Goal: Book appointment/travel/reservation

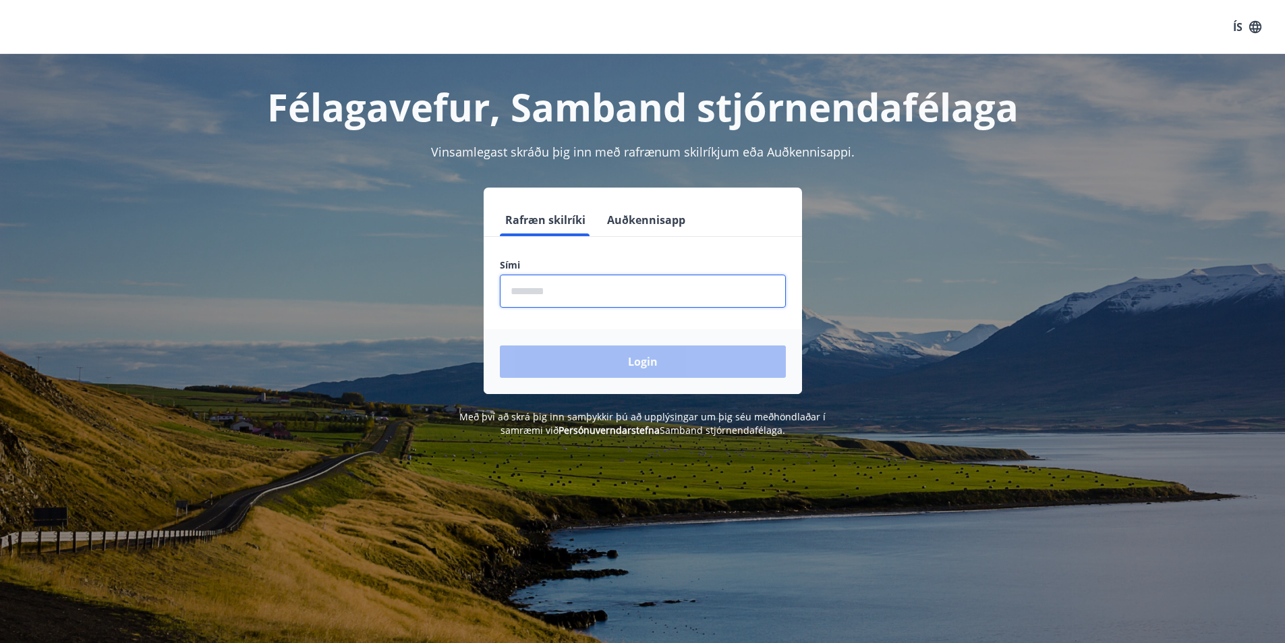
click at [527, 295] on input "phone" at bounding box center [643, 291] width 286 height 33
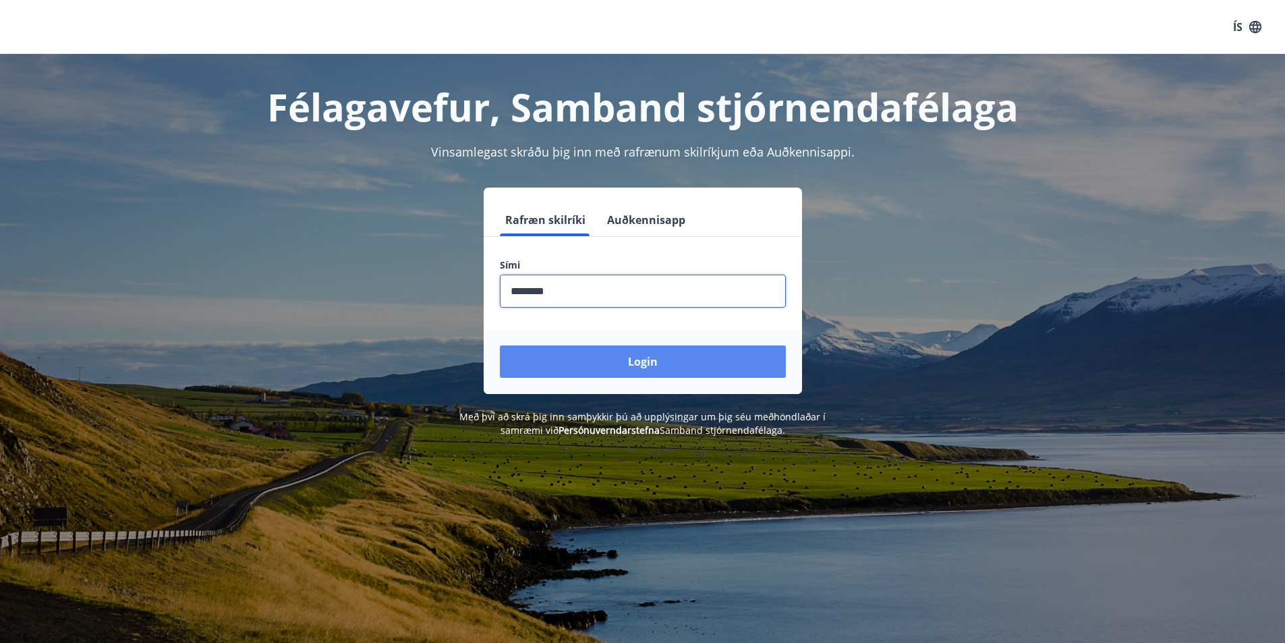
type input "********"
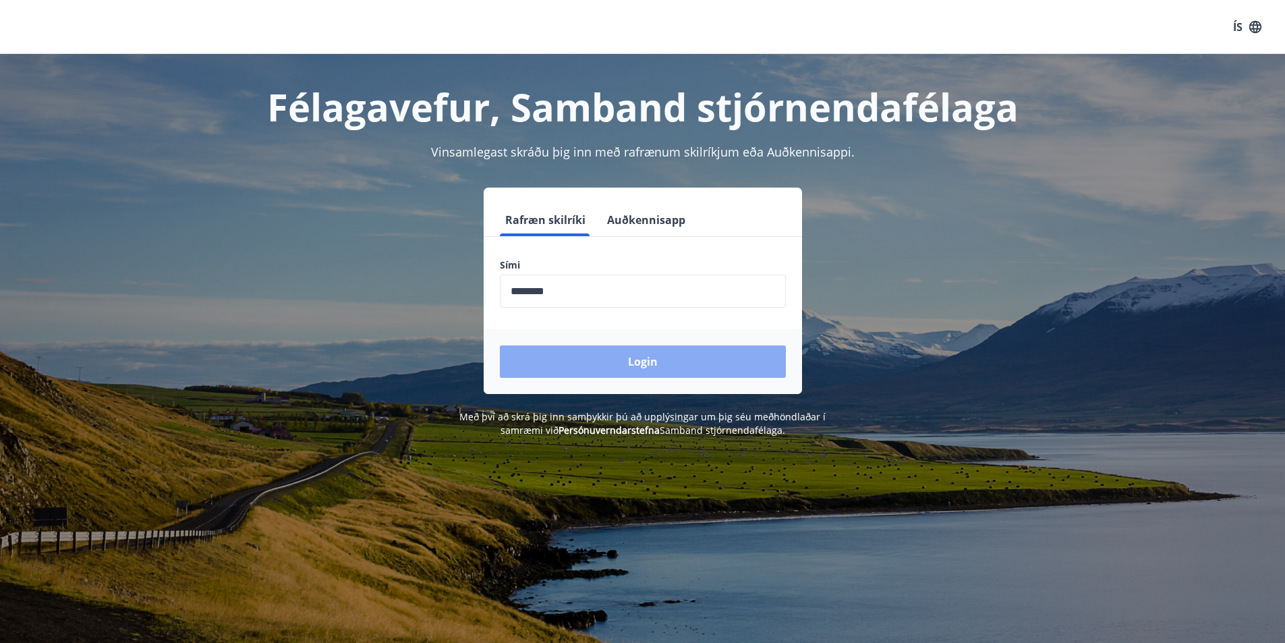
click at [645, 364] on button "Login" at bounding box center [643, 361] width 286 height 32
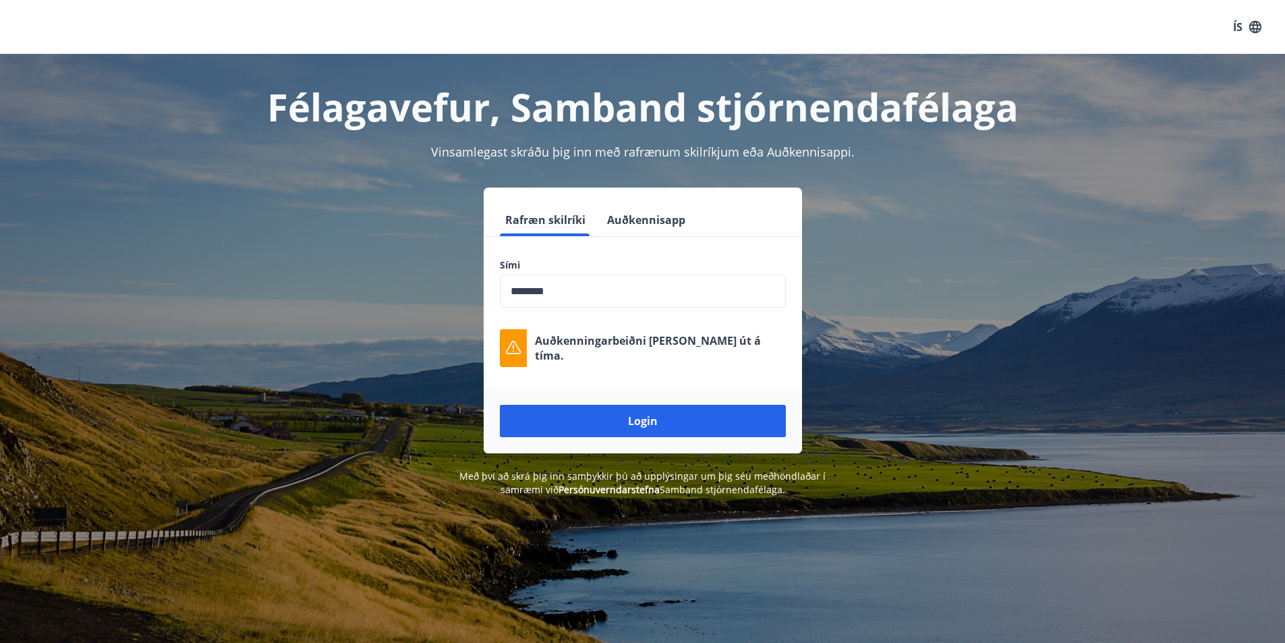
click at [656, 418] on button "Login" at bounding box center [643, 421] width 286 height 32
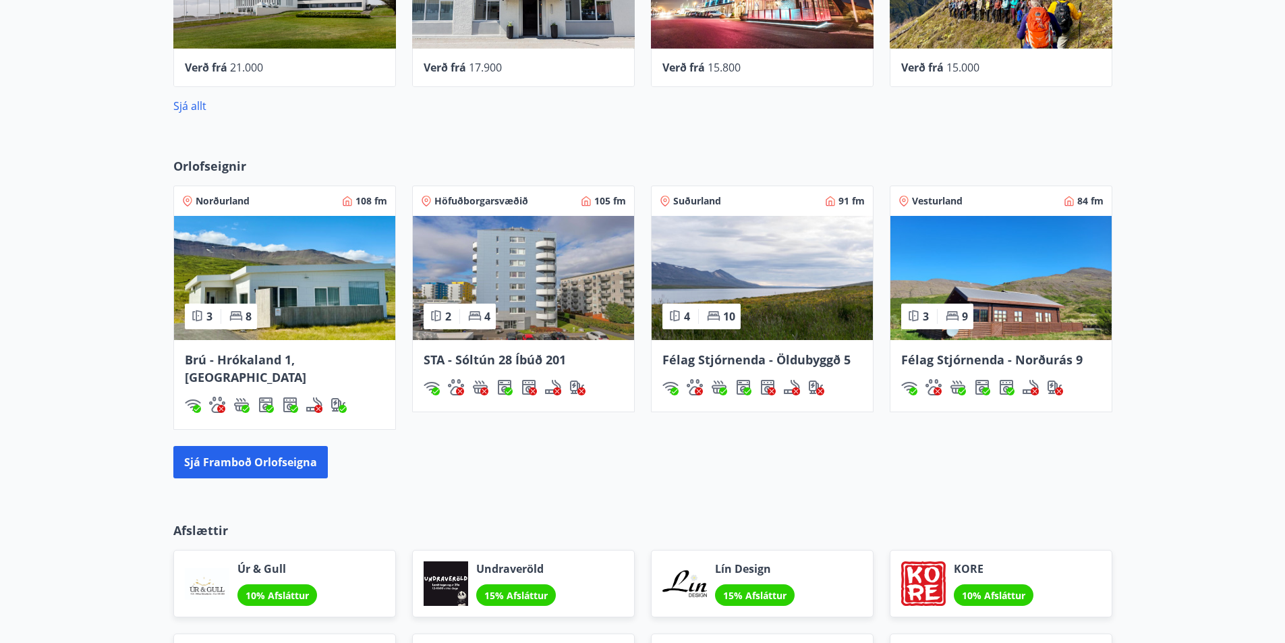
scroll to position [809, 0]
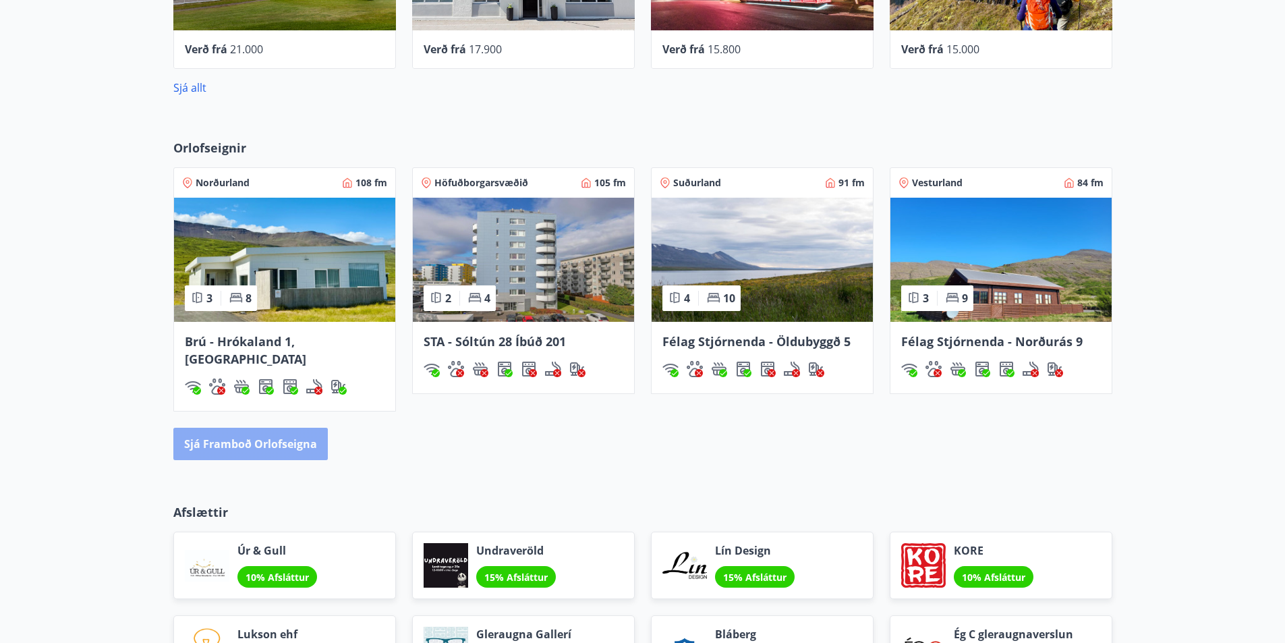
click at [280, 428] on button "Sjá framboð orlofseigna" at bounding box center [250, 444] width 154 height 32
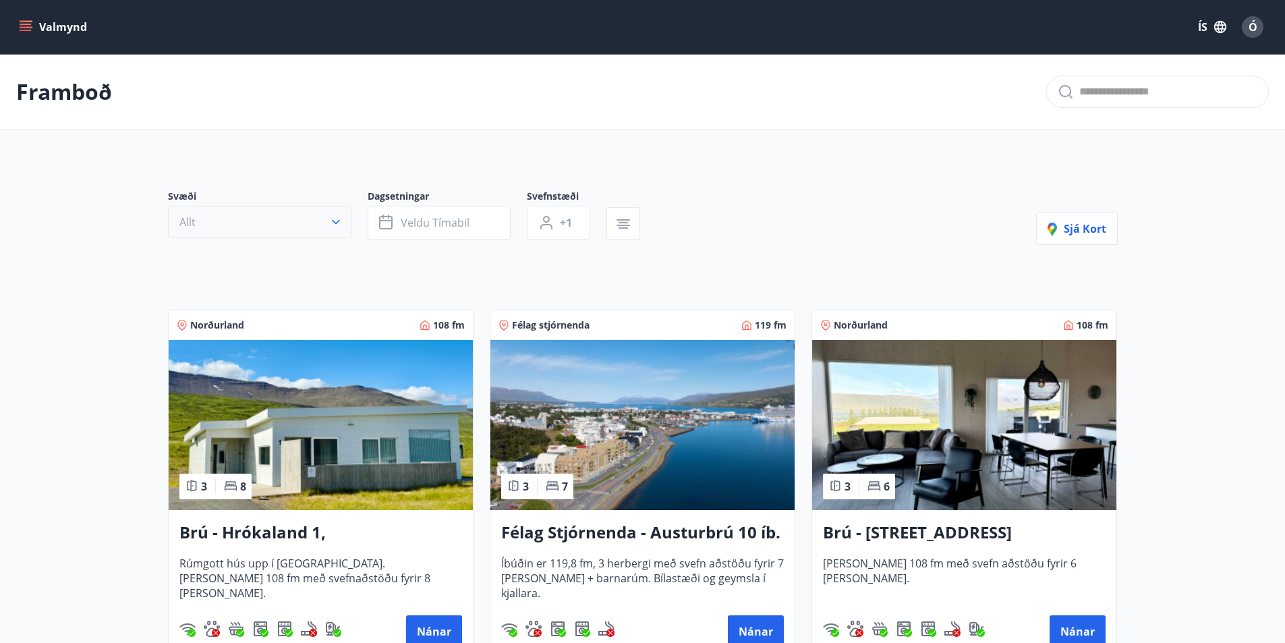
click at [336, 225] on icon "button" at bounding box center [335, 221] width 13 height 13
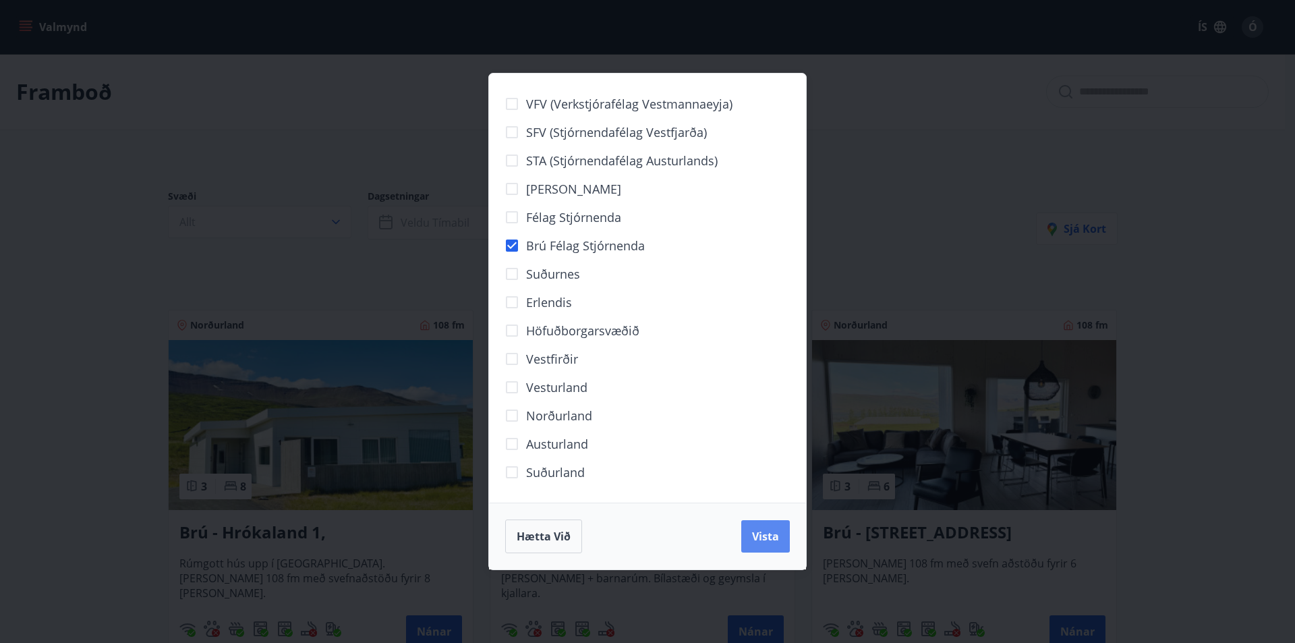
click at [764, 539] on span "Vista" at bounding box center [765, 536] width 27 height 15
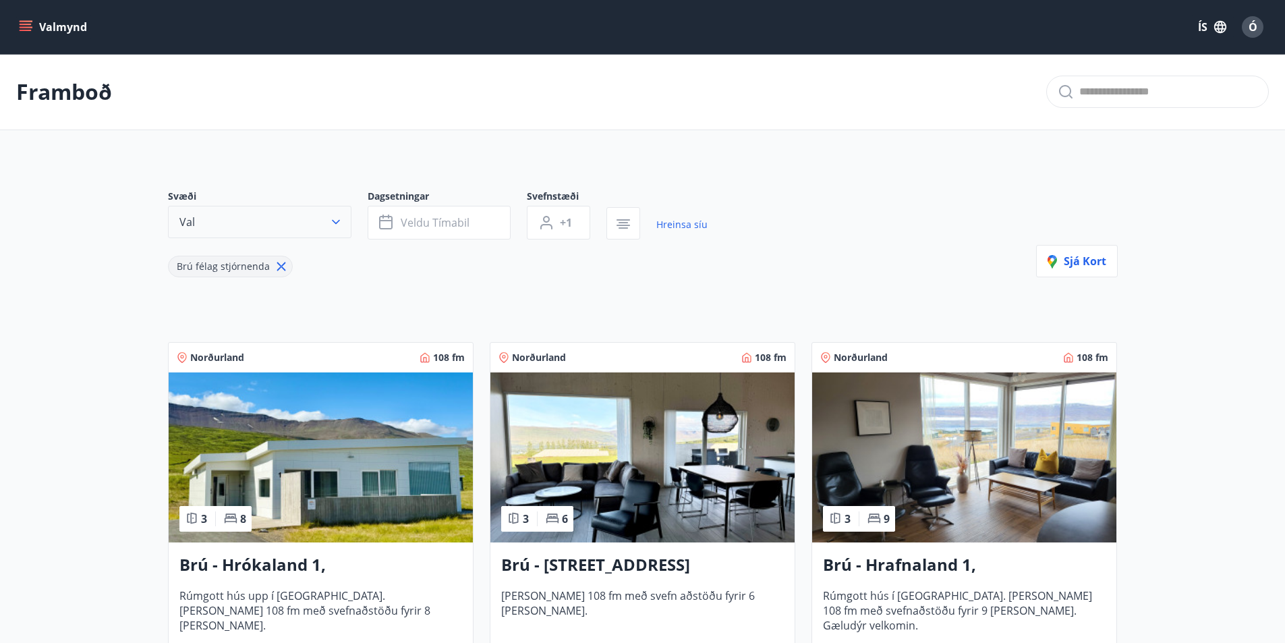
click at [334, 222] on icon "button" at bounding box center [336, 222] width 8 height 5
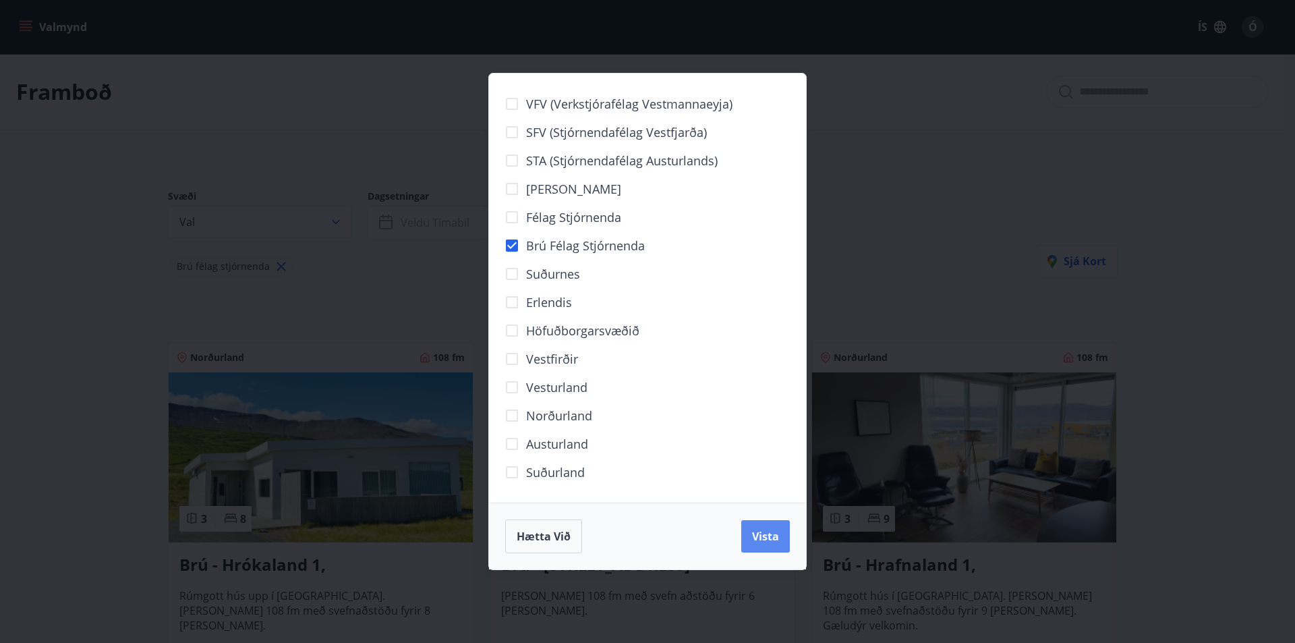
click at [768, 536] on span "Vista" at bounding box center [765, 536] width 27 height 15
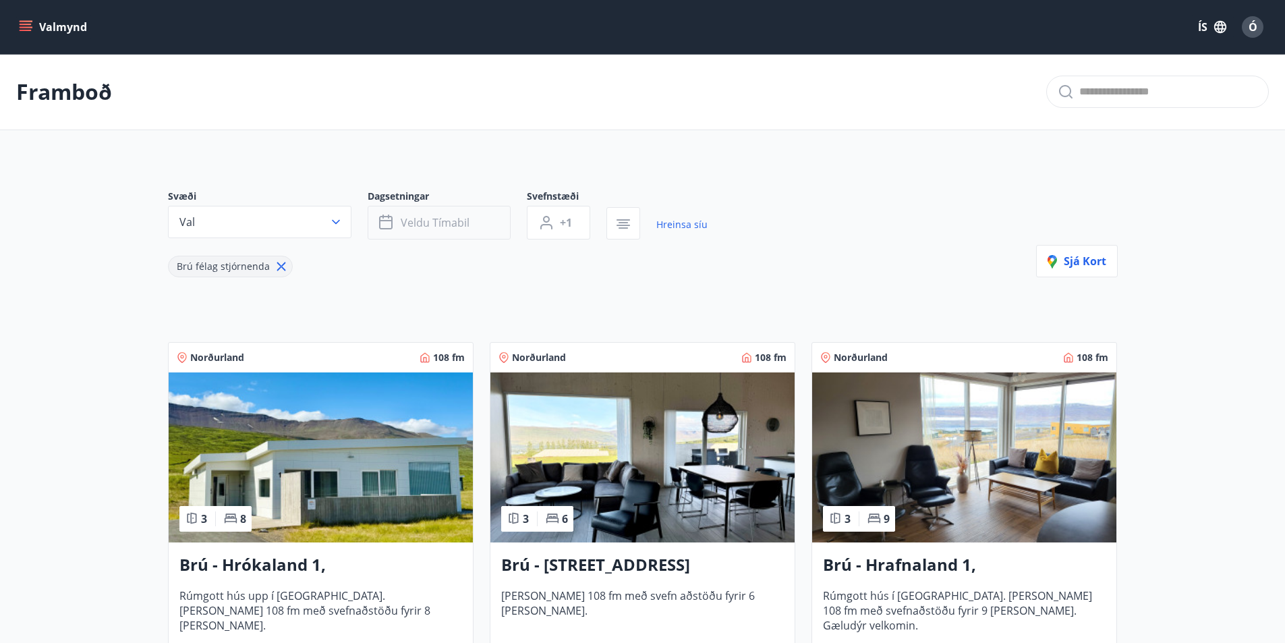
click at [482, 224] on button "Veldu tímabil" at bounding box center [439, 223] width 143 height 34
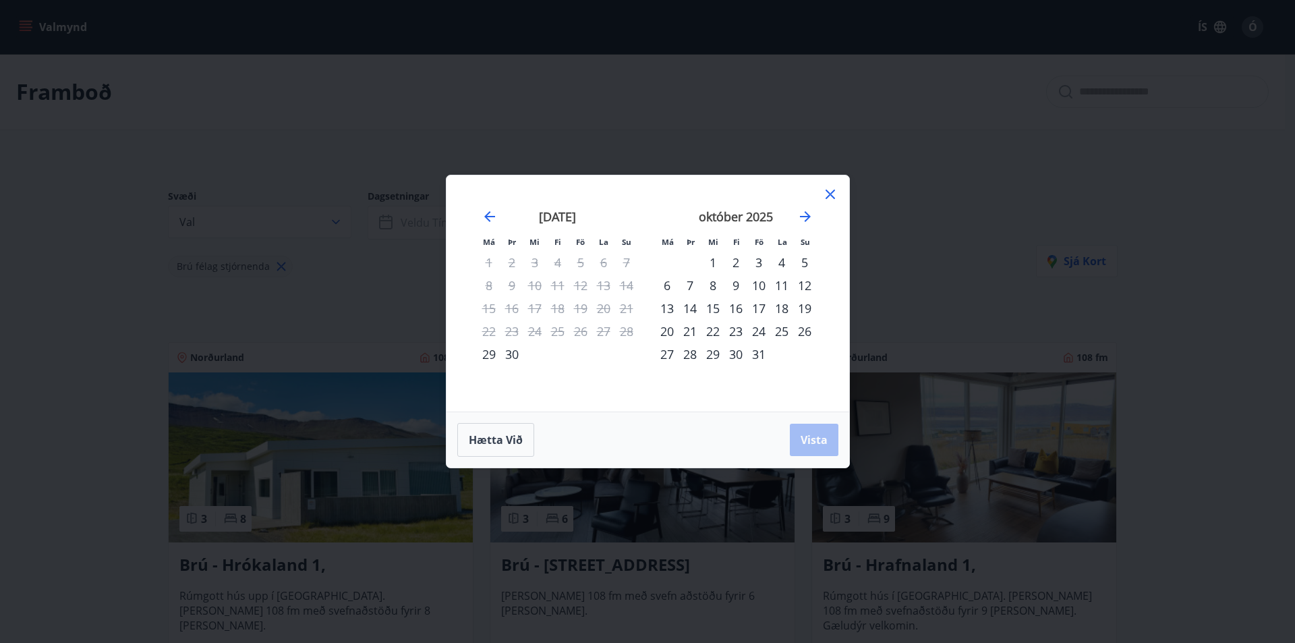
click at [755, 262] on div "3" at bounding box center [758, 262] width 23 height 23
click at [668, 287] on div "6" at bounding box center [667, 285] width 23 height 23
click at [800, 258] on div "5" at bounding box center [804, 262] width 23 height 23
click at [670, 285] on div "6" at bounding box center [667, 285] width 23 height 23
click at [761, 260] on div "3" at bounding box center [758, 262] width 23 height 23
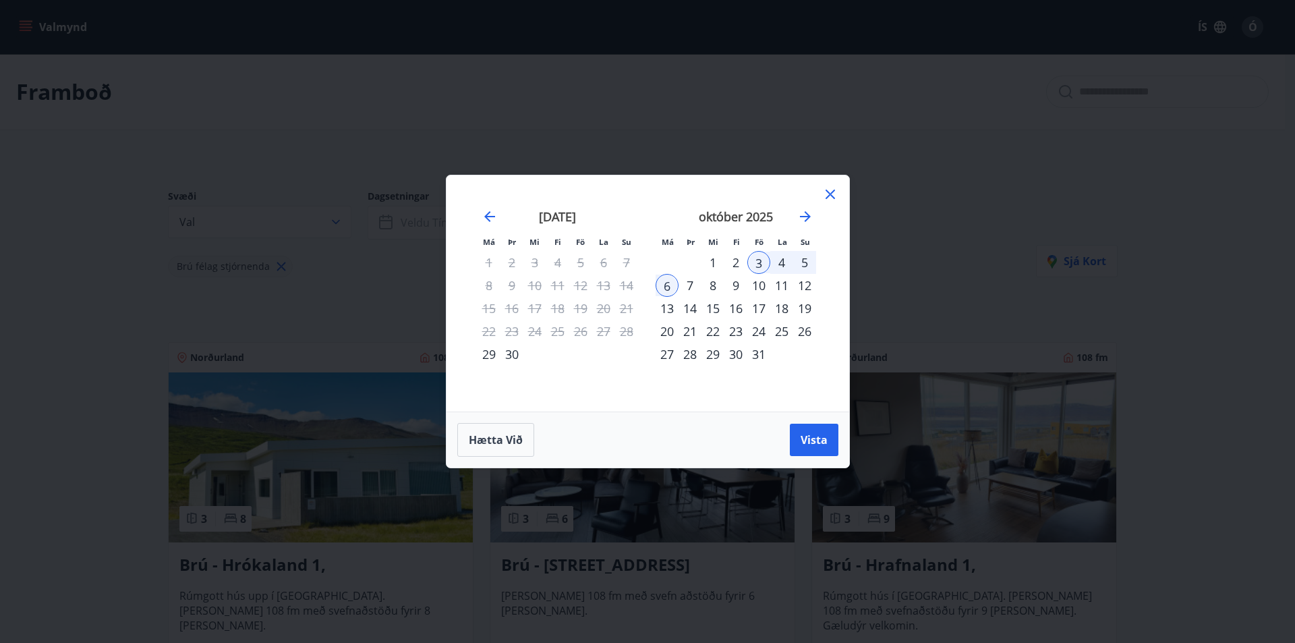
click at [806, 260] on div "5" at bounding box center [804, 262] width 23 height 23
click at [818, 437] on span "Vista" at bounding box center [814, 439] width 27 height 15
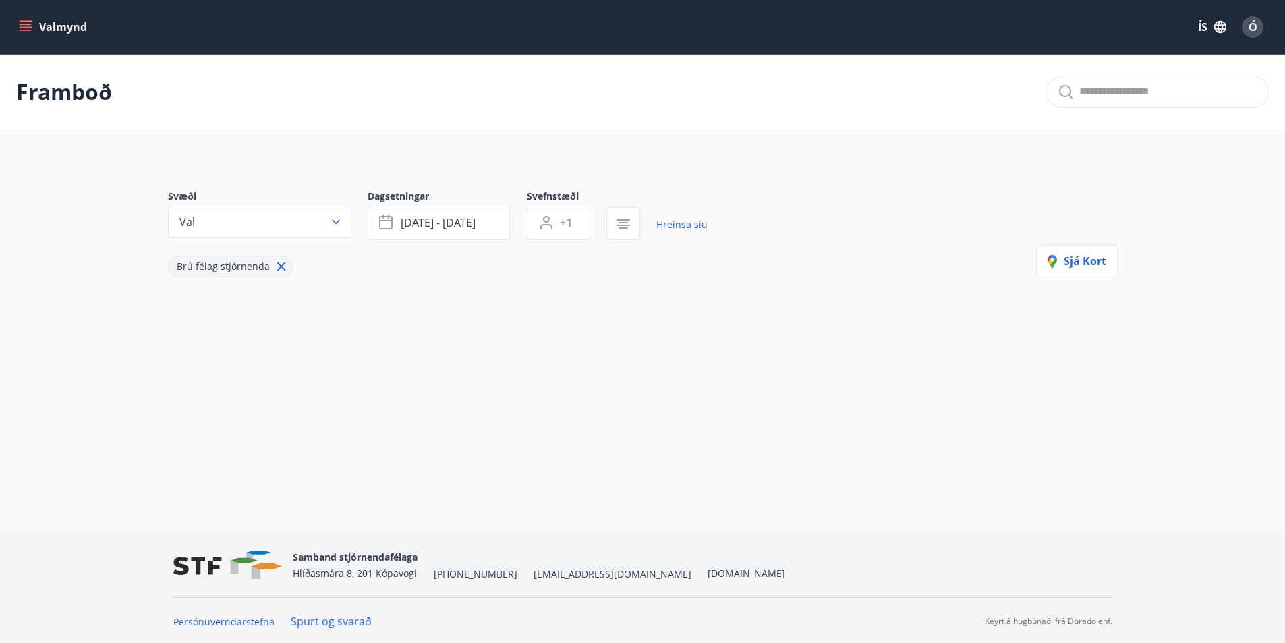
scroll to position [2, 0]
click at [576, 220] on button "+1" at bounding box center [558, 221] width 63 height 34
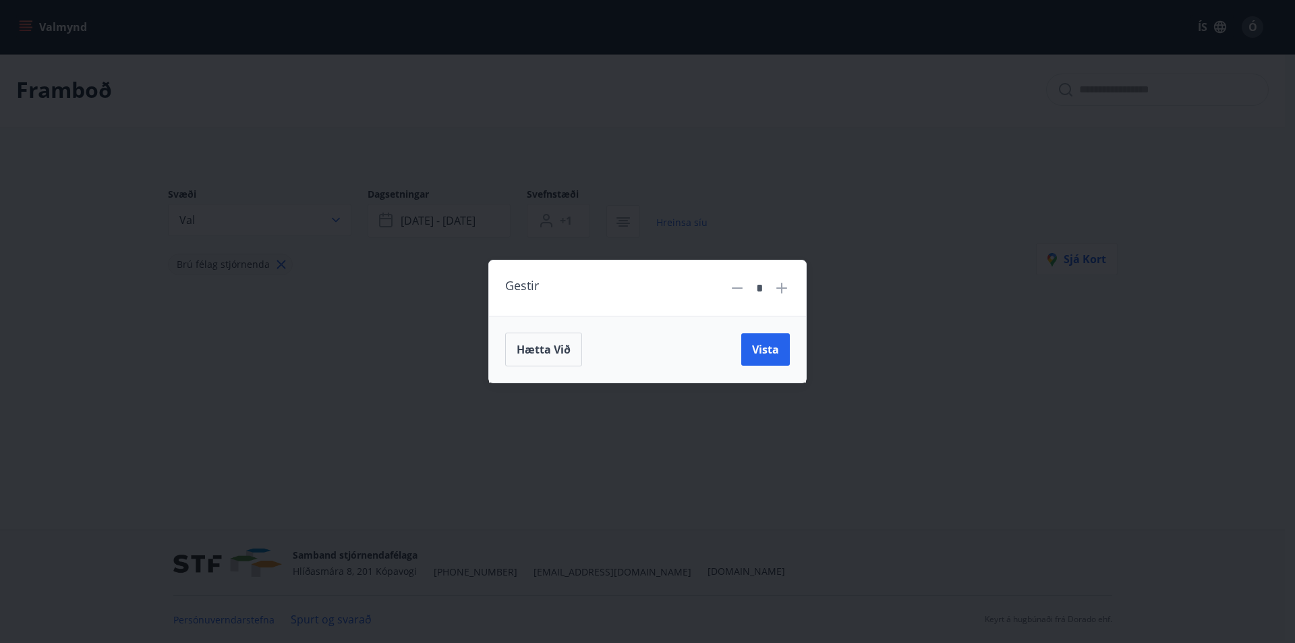
click at [782, 287] on icon at bounding box center [781, 288] width 11 height 11
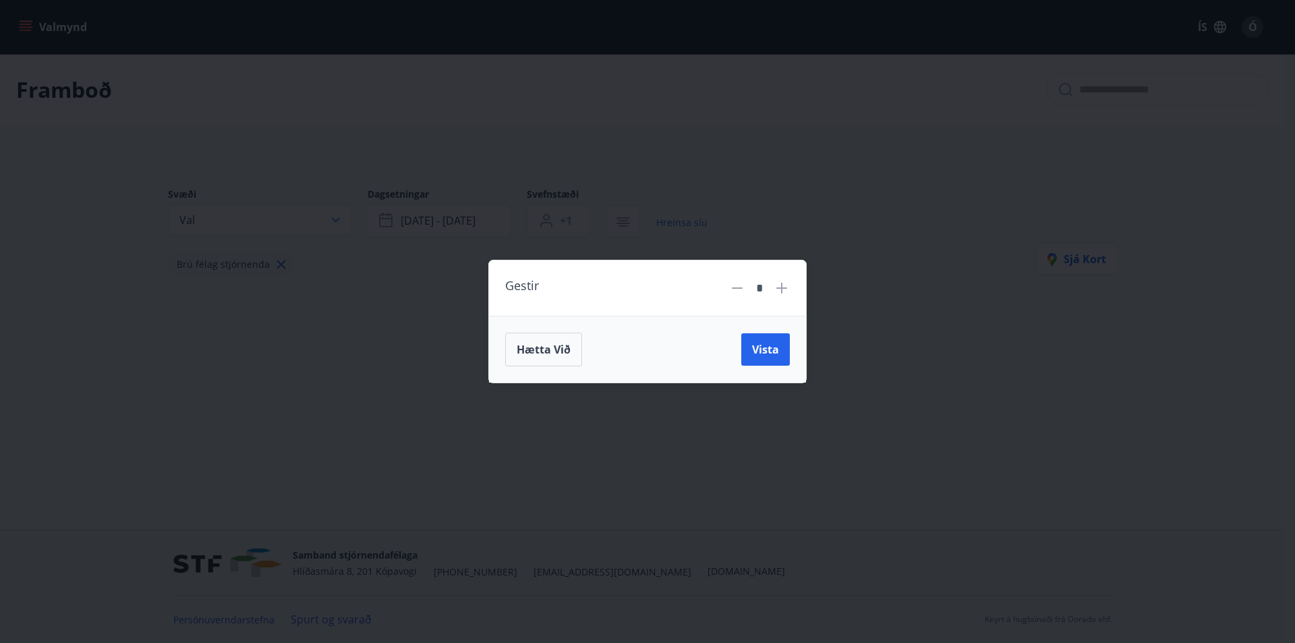
type input "*"
click at [774, 351] on span "Vista" at bounding box center [765, 349] width 27 height 15
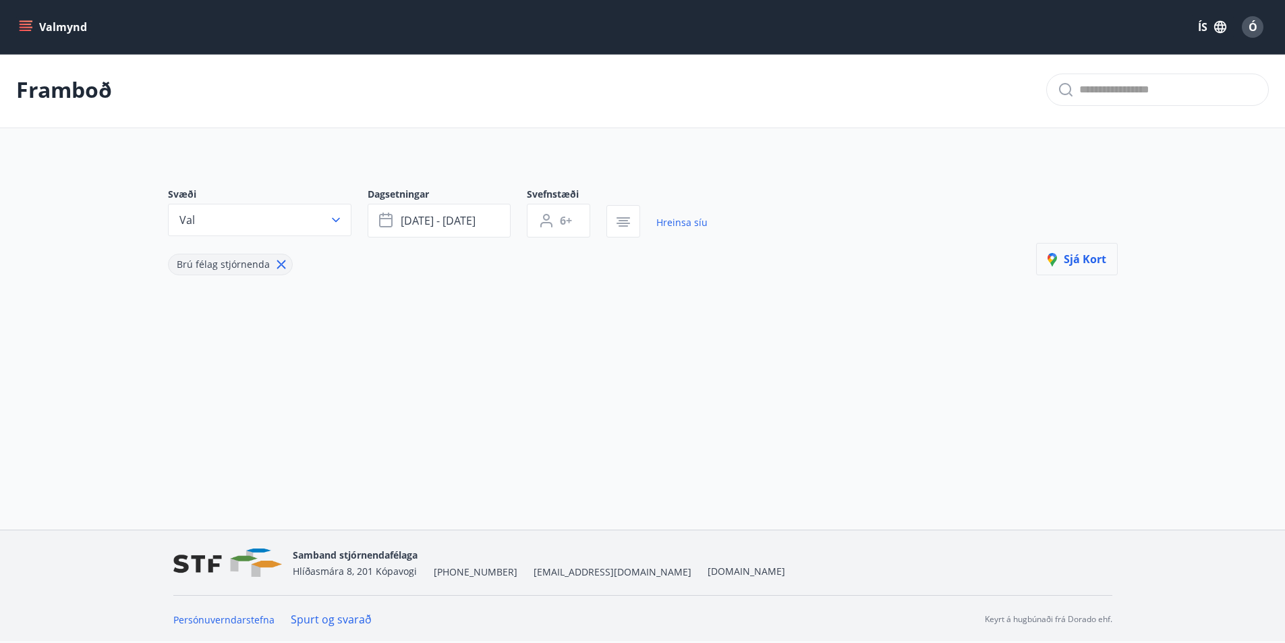
click at [1085, 262] on span "Sjá kort" at bounding box center [1077, 259] width 59 height 15
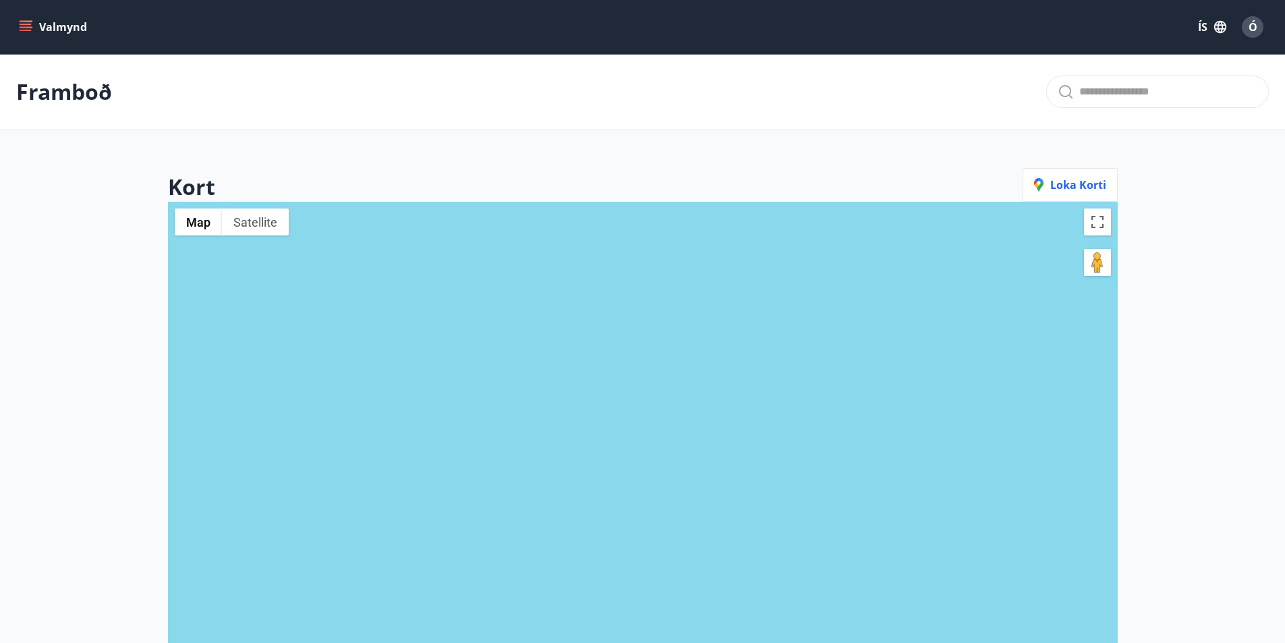
scroll to position [2, 0]
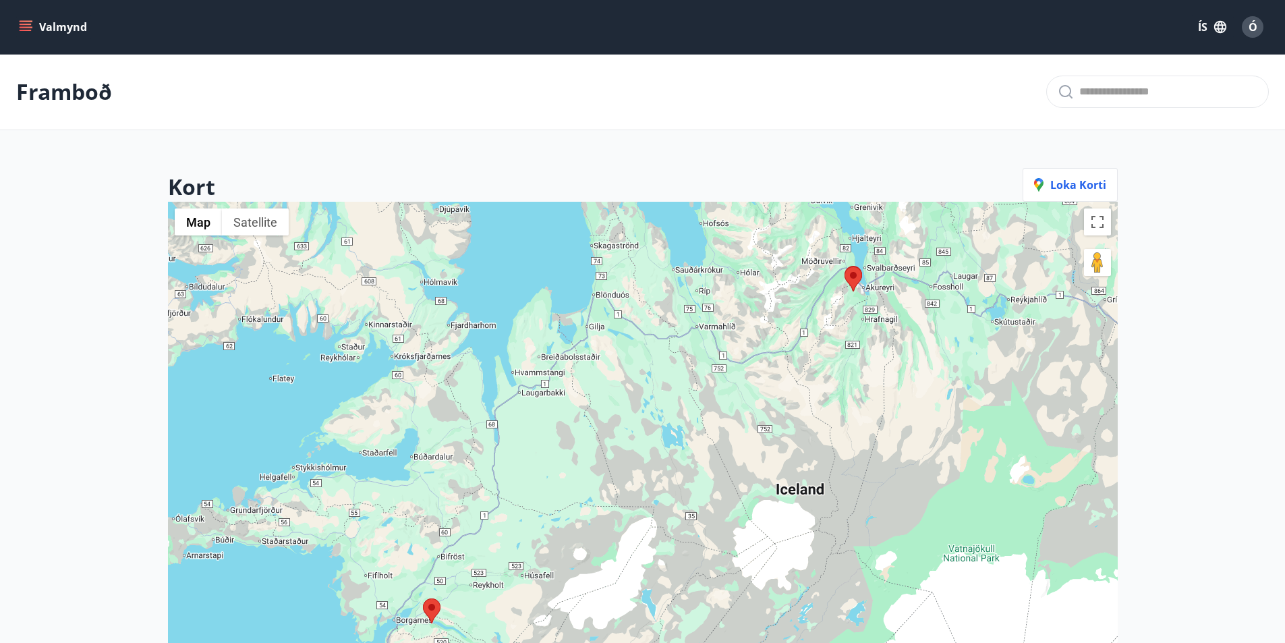
click at [28, 24] on icon "menu" at bounding box center [26, 24] width 12 height 1
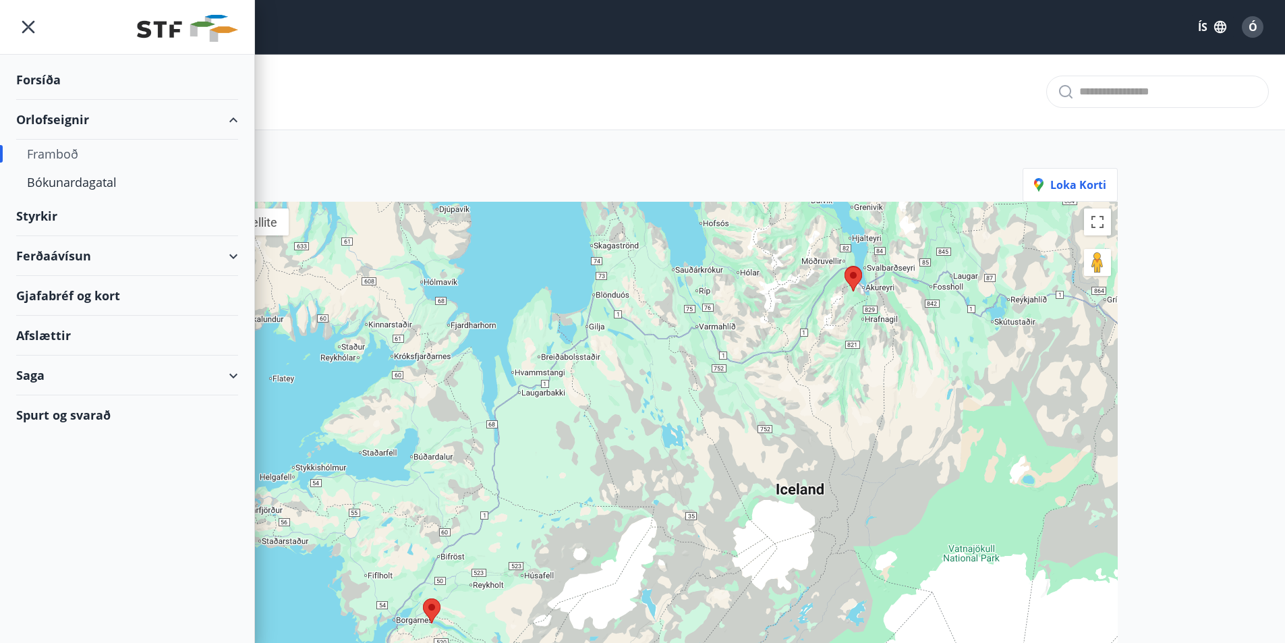
click at [71, 154] on div "Framboð" at bounding box center [127, 154] width 200 height 28
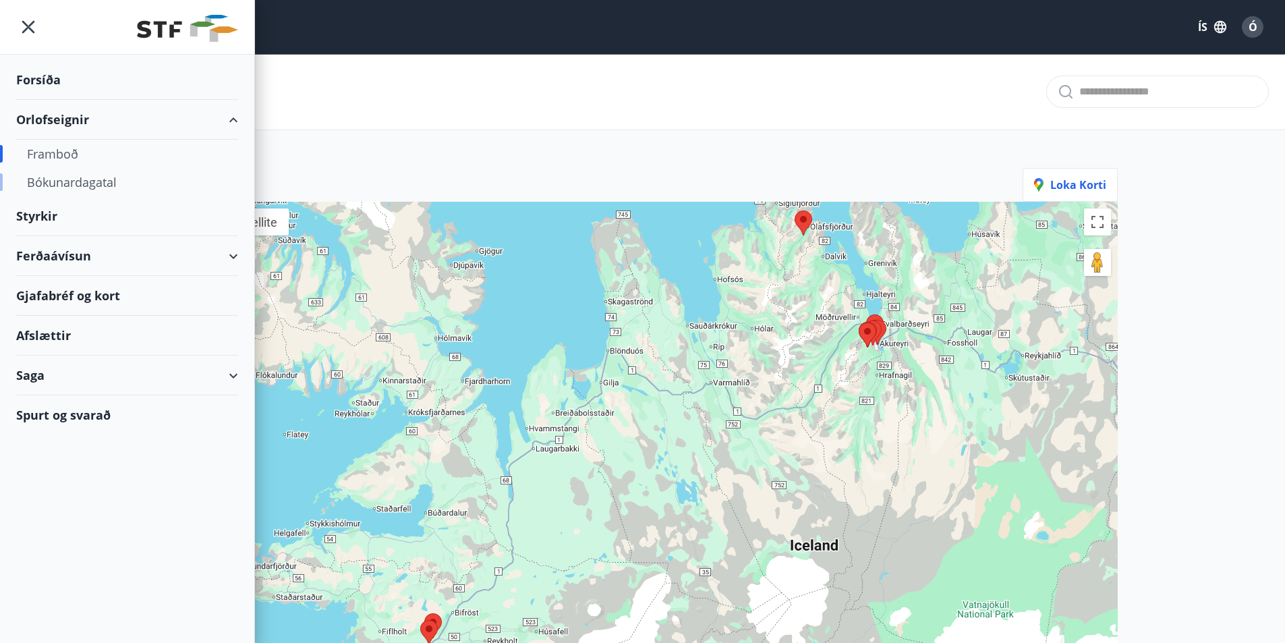
click at [109, 183] on div "Bókunardagatal" at bounding box center [127, 182] width 200 height 28
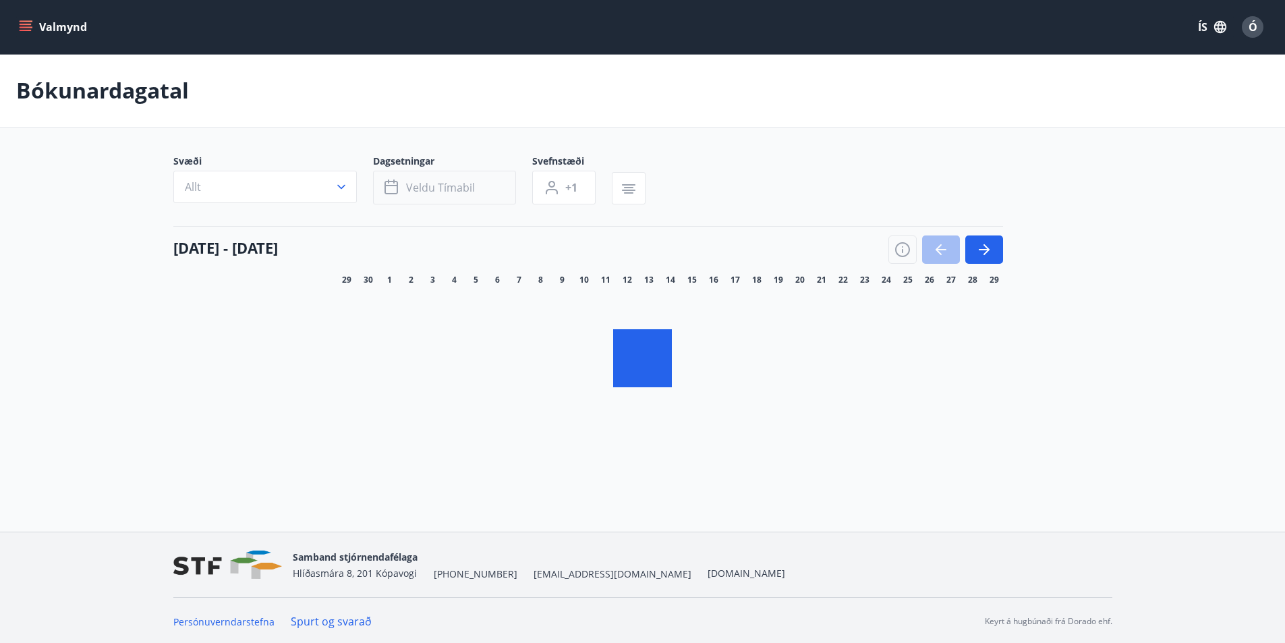
click at [467, 191] on span "Veldu tímabil" at bounding box center [440, 187] width 69 height 15
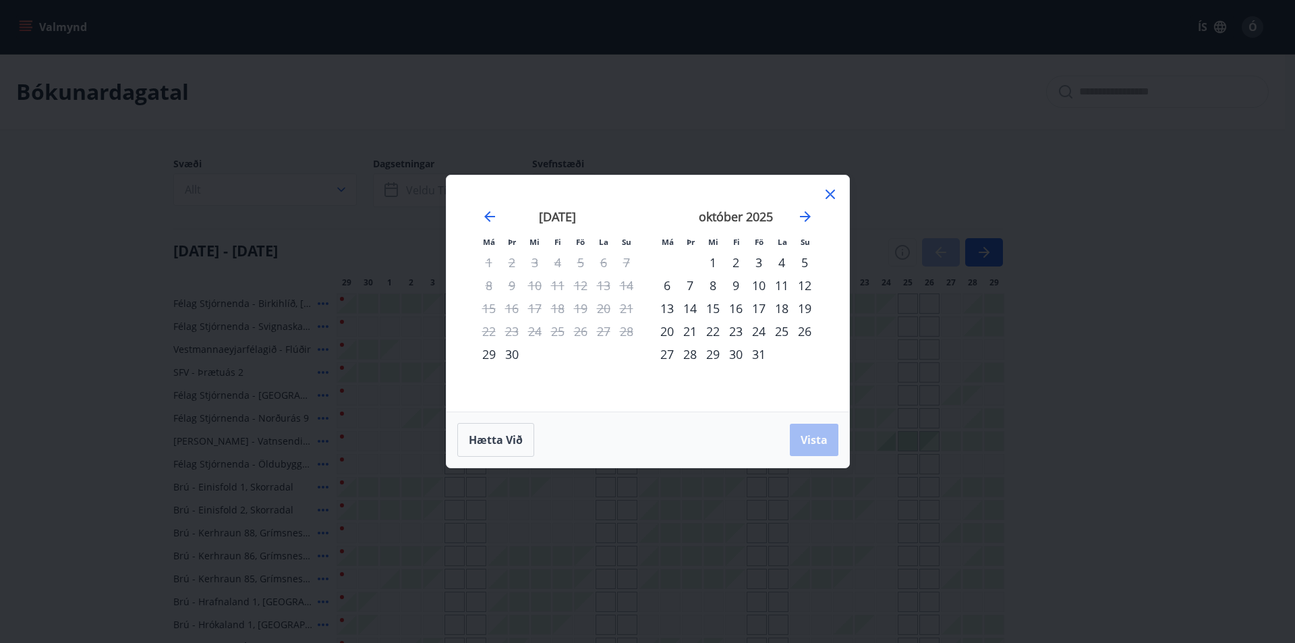
click at [755, 261] on div "3" at bounding box center [758, 262] width 23 height 23
click at [807, 263] on div "5" at bounding box center [804, 262] width 23 height 23
click at [822, 438] on span "Vista" at bounding box center [814, 439] width 27 height 15
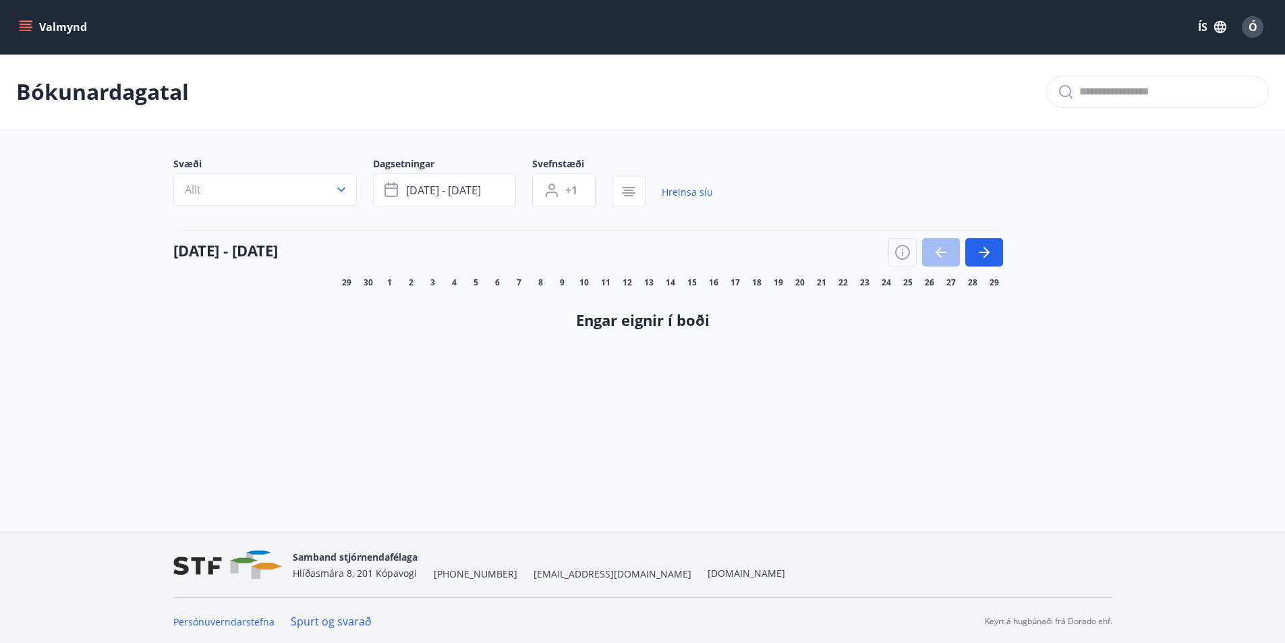
click at [571, 111] on div "Bókunardagatal" at bounding box center [642, 92] width 1285 height 76
